Goal: Transaction & Acquisition: Purchase product/service

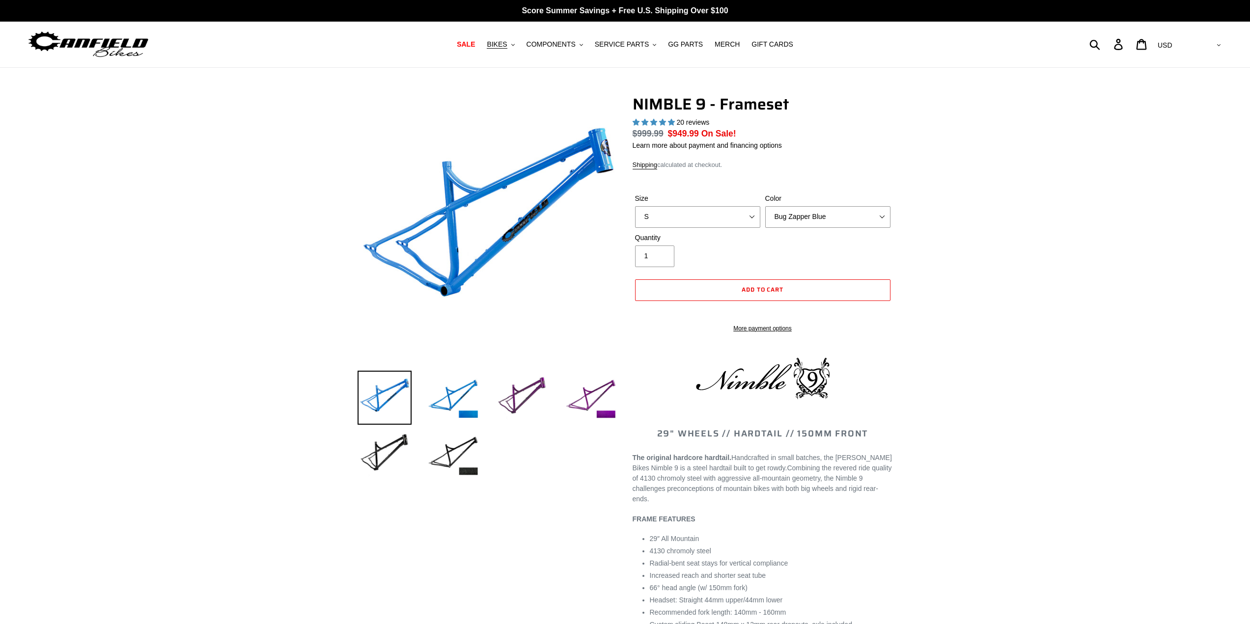
select select "highest-rating"
select select "M"
click at [635, 206] on select "S M L XL" at bounding box center [697, 217] width 125 height 22
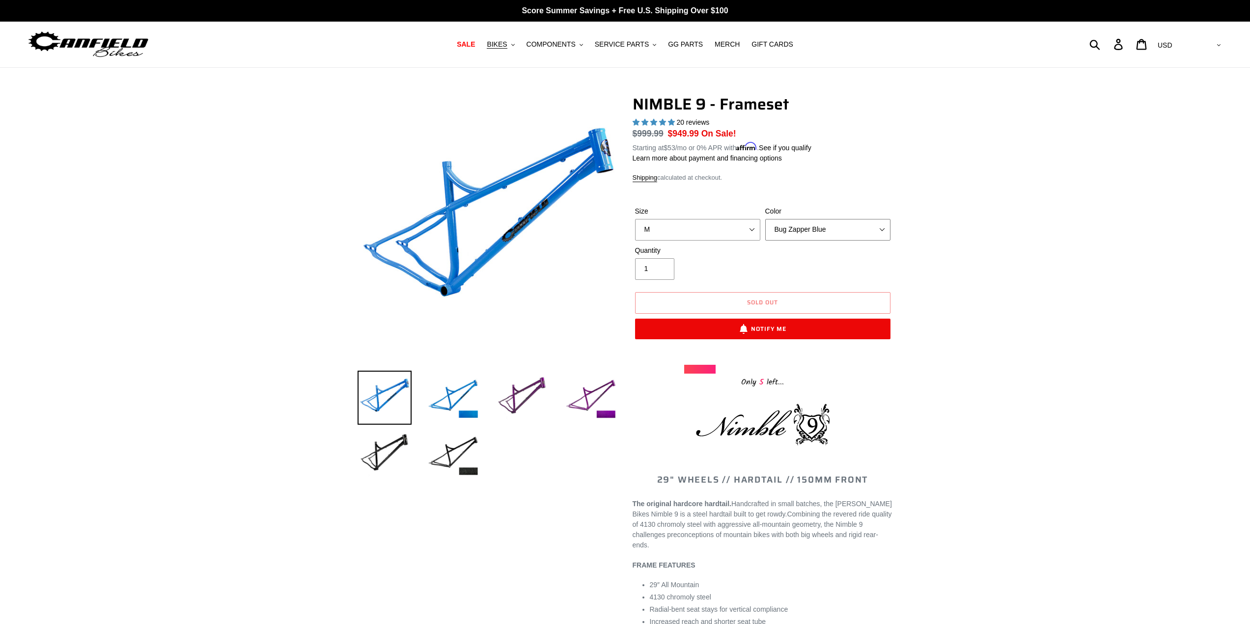
click at [882, 231] on select "Bug Zapper Blue Purple Haze -Sold Out Galaxy Black" at bounding box center [827, 230] width 125 height 22
click at [765, 219] on select "Bug Zapper Blue Purple Haze -Sold Out Galaxy Black" at bounding box center [827, 230] width 125 height 22
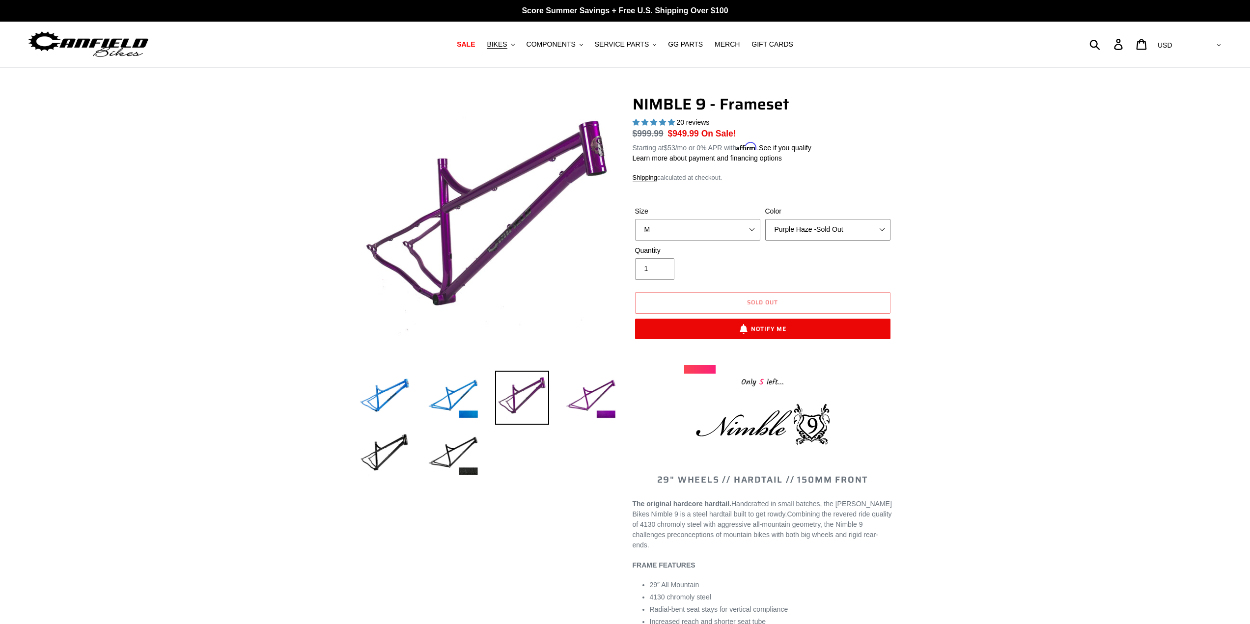
click at [886, 223] on select "Bug Zapper Blue Purple Haze -Sold Out Galaxy Black" at bounding box center [827, 230] width 125 height 22
select select "Galaxy Black"
click at [765, 219] on select "Bug Zapper Blue Purple Haze -Sold Out Galaxy Black" at bounding box center [827, 230] width 125 height 22
